Goal: Transaction & Acquisition: Purchase product/service

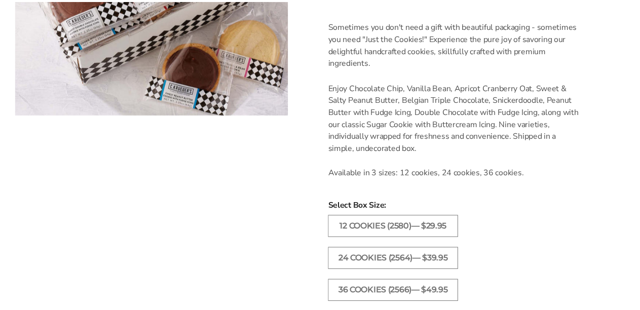
scroll to position [304, 0]
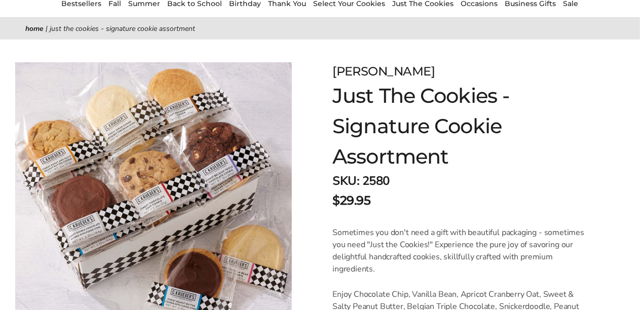
scroll to position [51, 0]
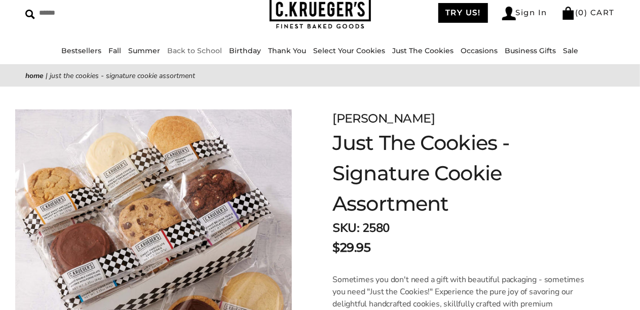
click at [207, 51] on link "Back to School" at bounding box center [195, 50] width 55 height 9
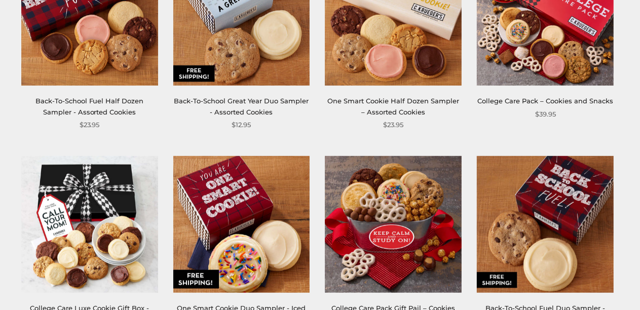
scroll to position [152, 0]
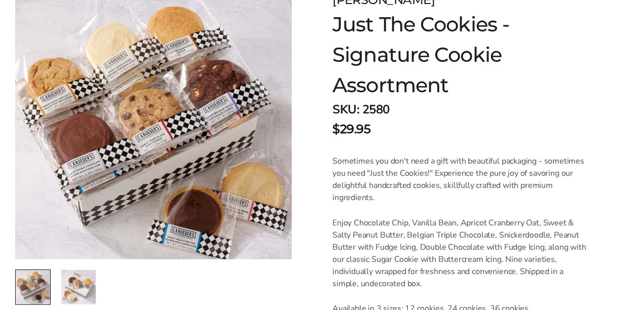
scroll to position [101, 0]
